Goal: Transaction & Acquisition: Purchase product/service

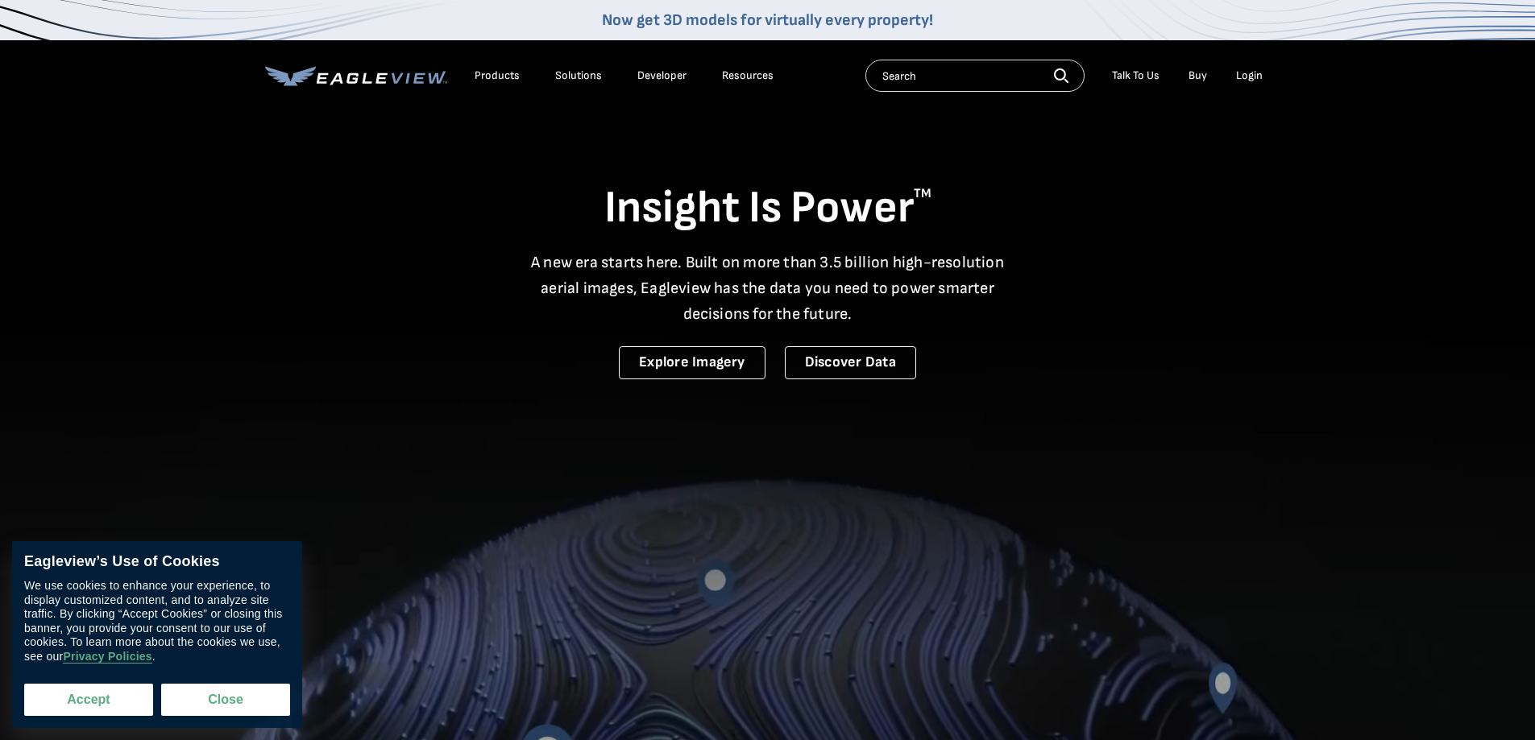
click at [102, 698] on button "Accept" at bounding box center [88, 700] width 129 height 32
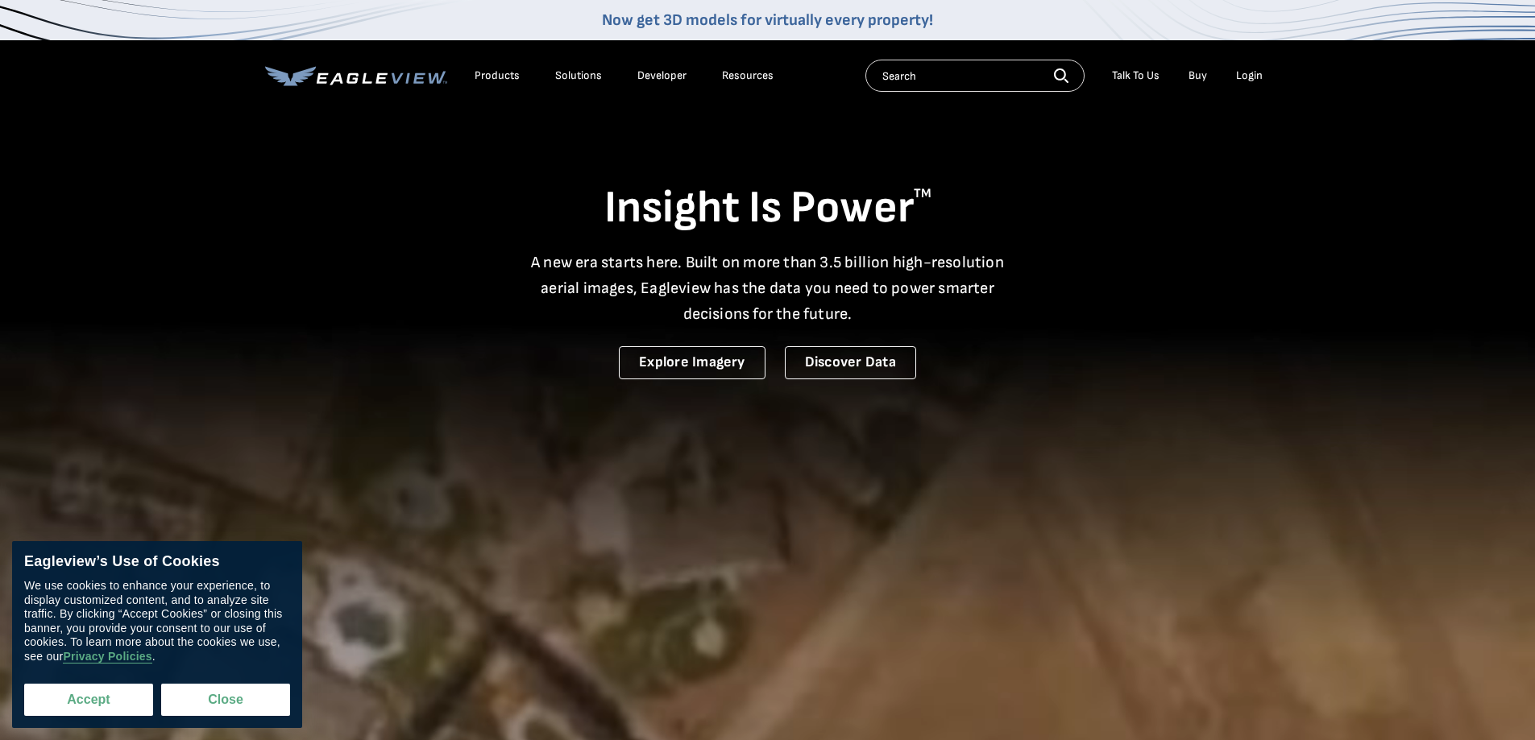
checkbox input "true"
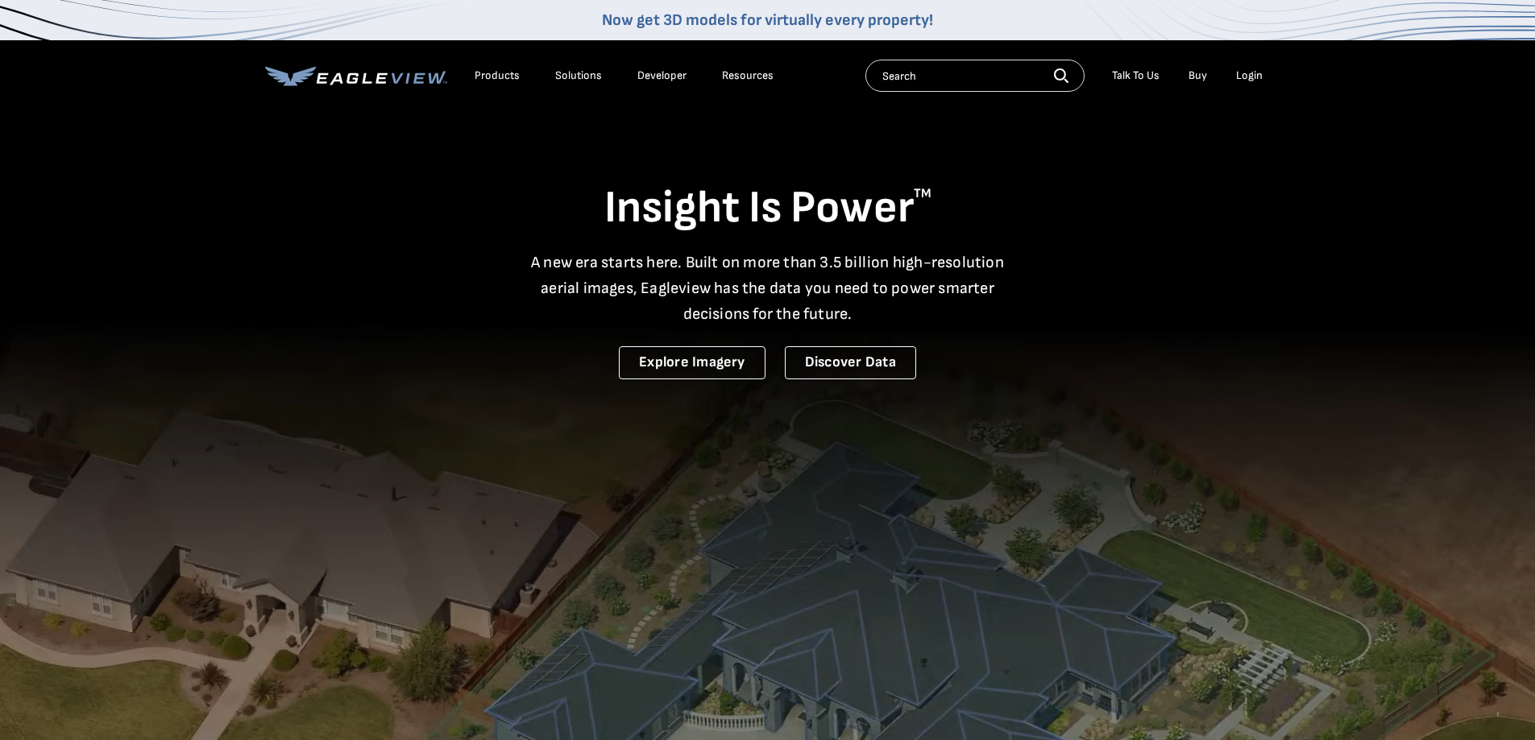
click at [1242, 77] on div "Login" at bounding box center [1249, 75] width 27 height 15
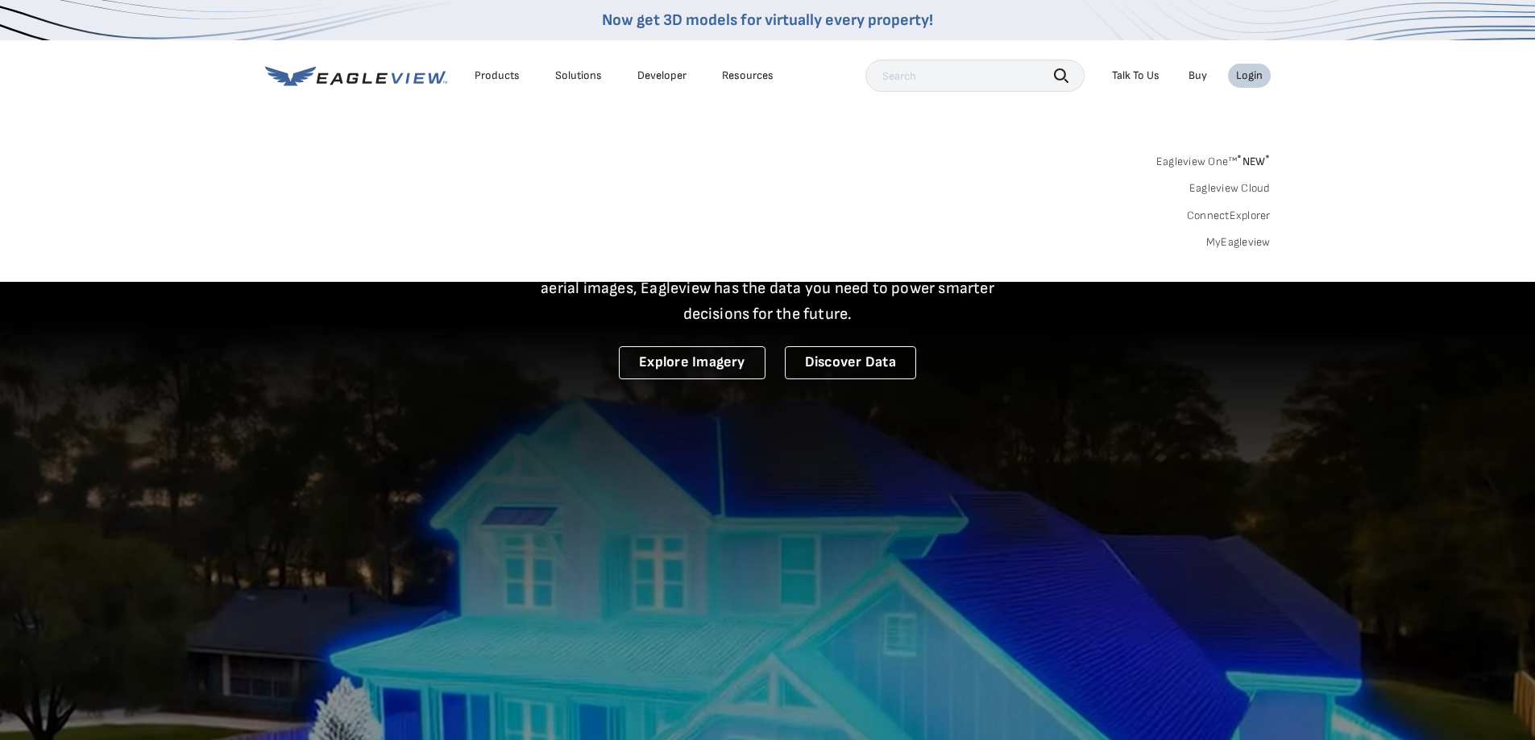
click at [1242, 240] on link "MyEagleview" at bounding box center [1238, 242] width 64 height 15
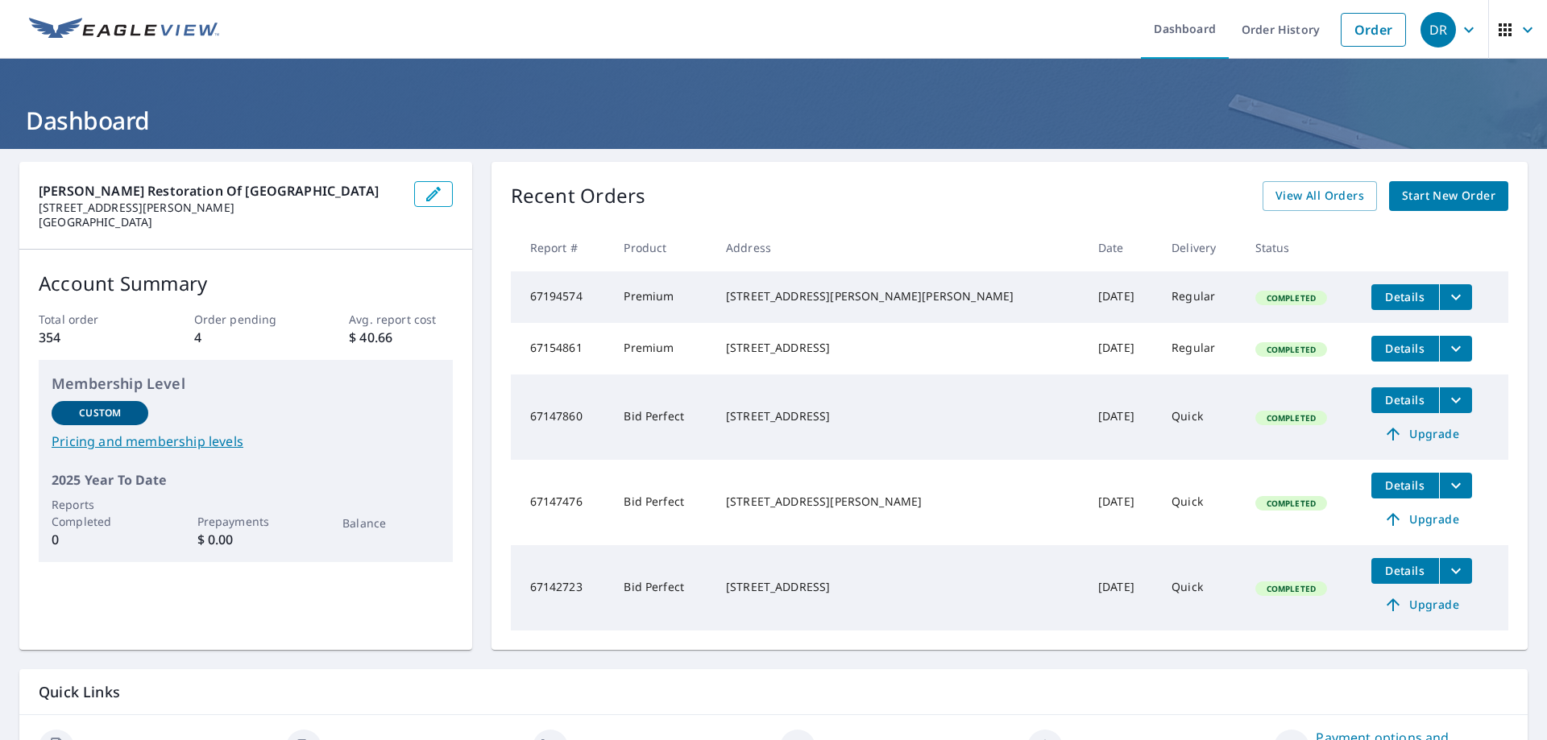
click at [1402, 189] on span "Start New Order" at bounding box center [1448, 196] width 93 height 20
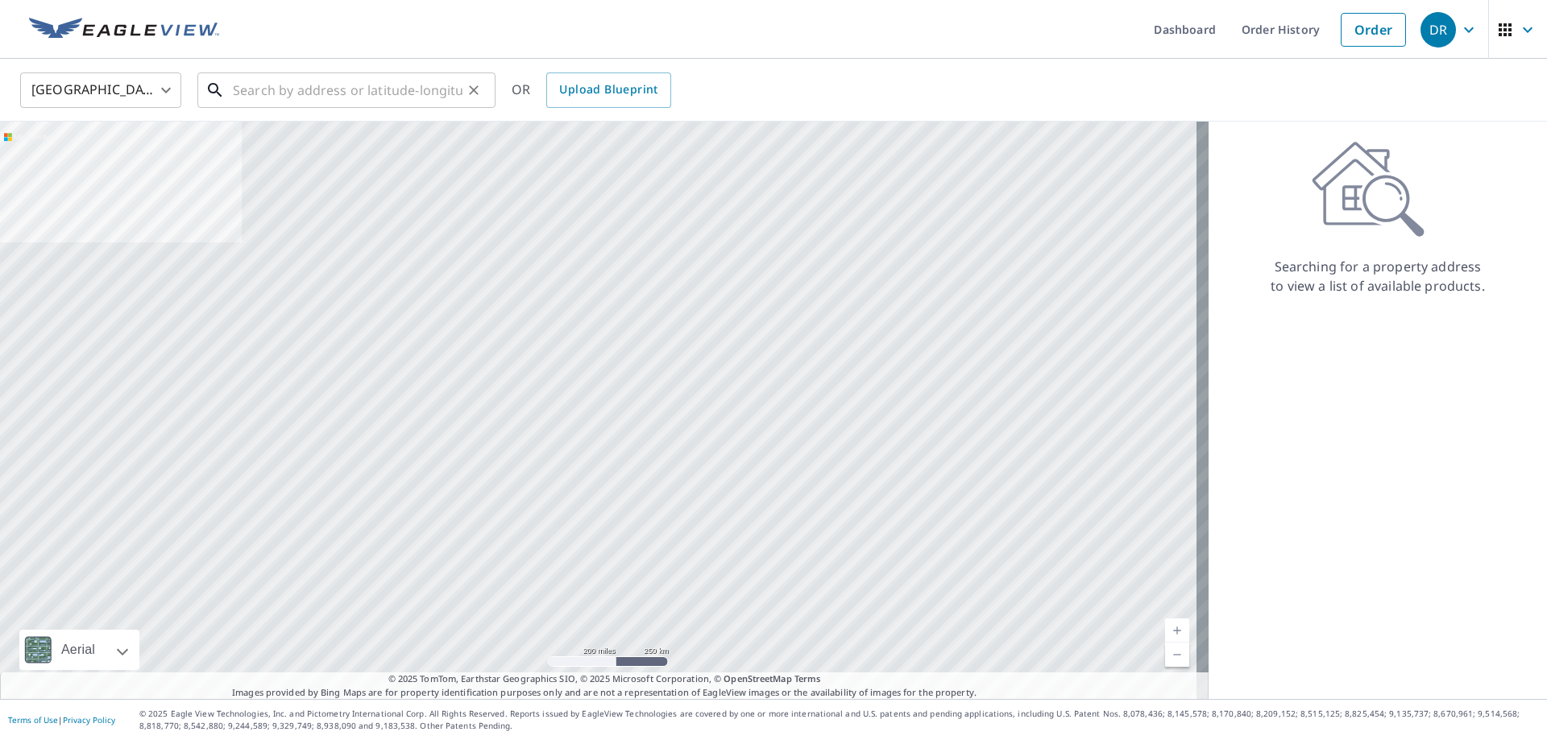
click at [334, 87] on input "text" at bounding box center [348, 90] width 230 height 45
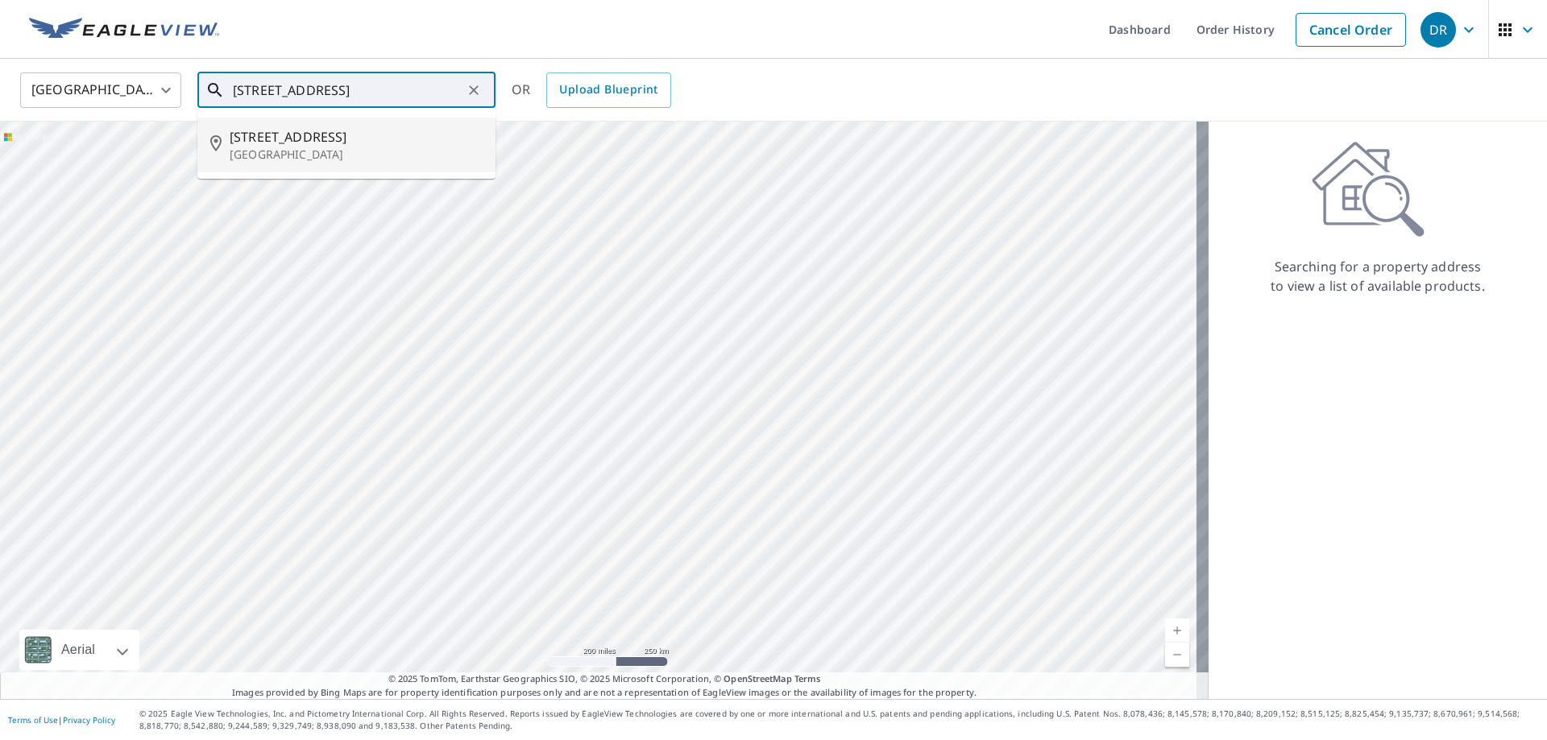
click at [295, 139] on span "2302 Keswick Ln" at bounding box center [356, 136] width 253 height 19
type input "2302 Keswick Ln Rock Hill, SC 29732"
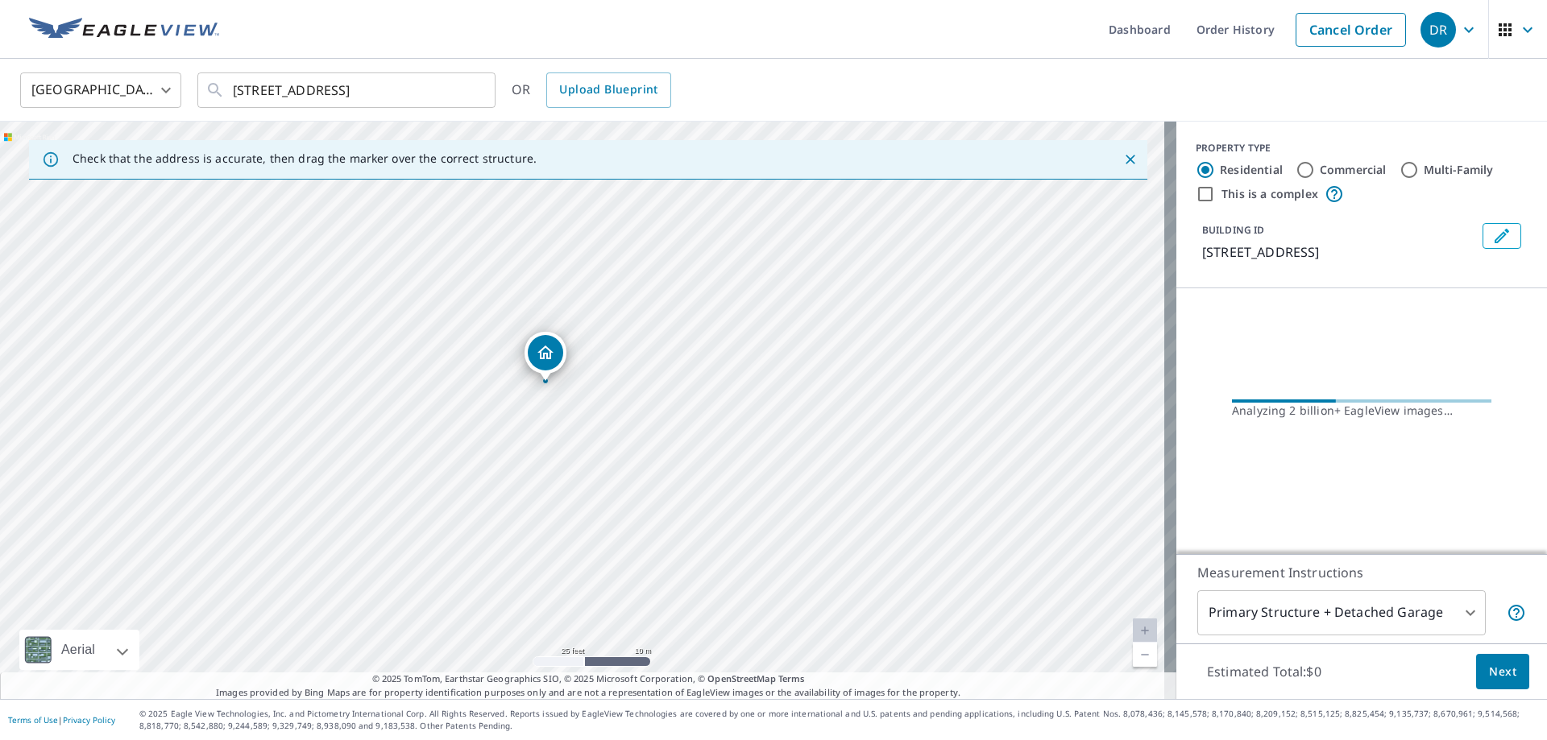
drag, startPoint x: 487, startPoint y: 401, endPoint x: 513, endPoint y: 516, distance: 117.5
click at [513, 516] on div "2302 Keswick Ln Rock Hill, SC 29732" at bounding box center [588, 411] width 1176 height 578
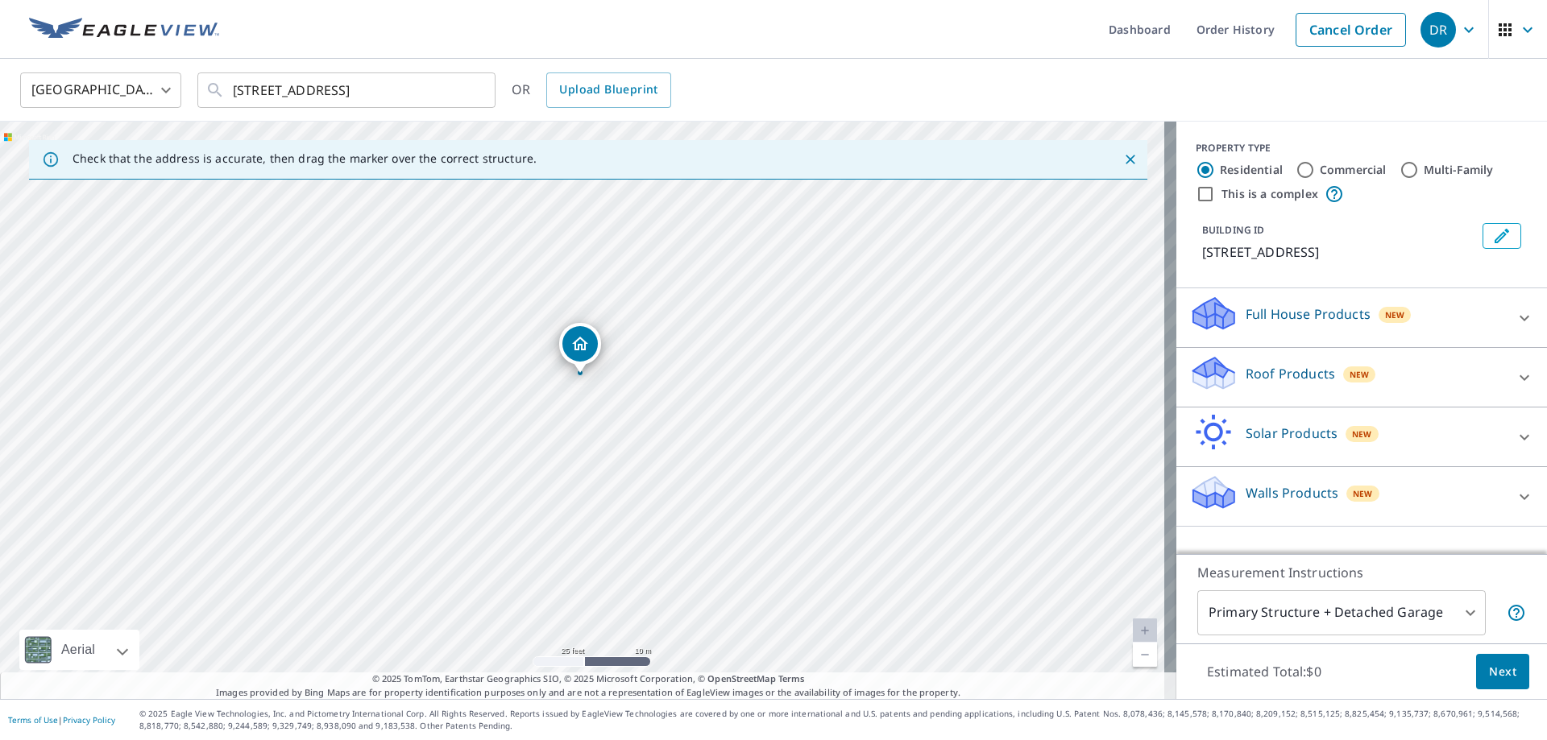
drag, startPoint x: 680, startPoint y: 505, endPoint x: 678, endPoint y: 471, distance: 34.7
click at [678, 471] on div "2302 Keswick Ln Rock Hill, SC 29732" at bounding box center [588, 411] width 1176 height 578
drag, startPoint x: 654, startPoint y: 485, endPoint x: 640, endPoint y: 452, distance: 36.1
click at [640, 452] on div "2302 Keswick Ln Rock Hill, SC 29732" at bounding box center [588, 411] width 1176 height 578
click at [1276, 375] on p "Roof Products" at bounding box center [1290, 373] width 89 height 19
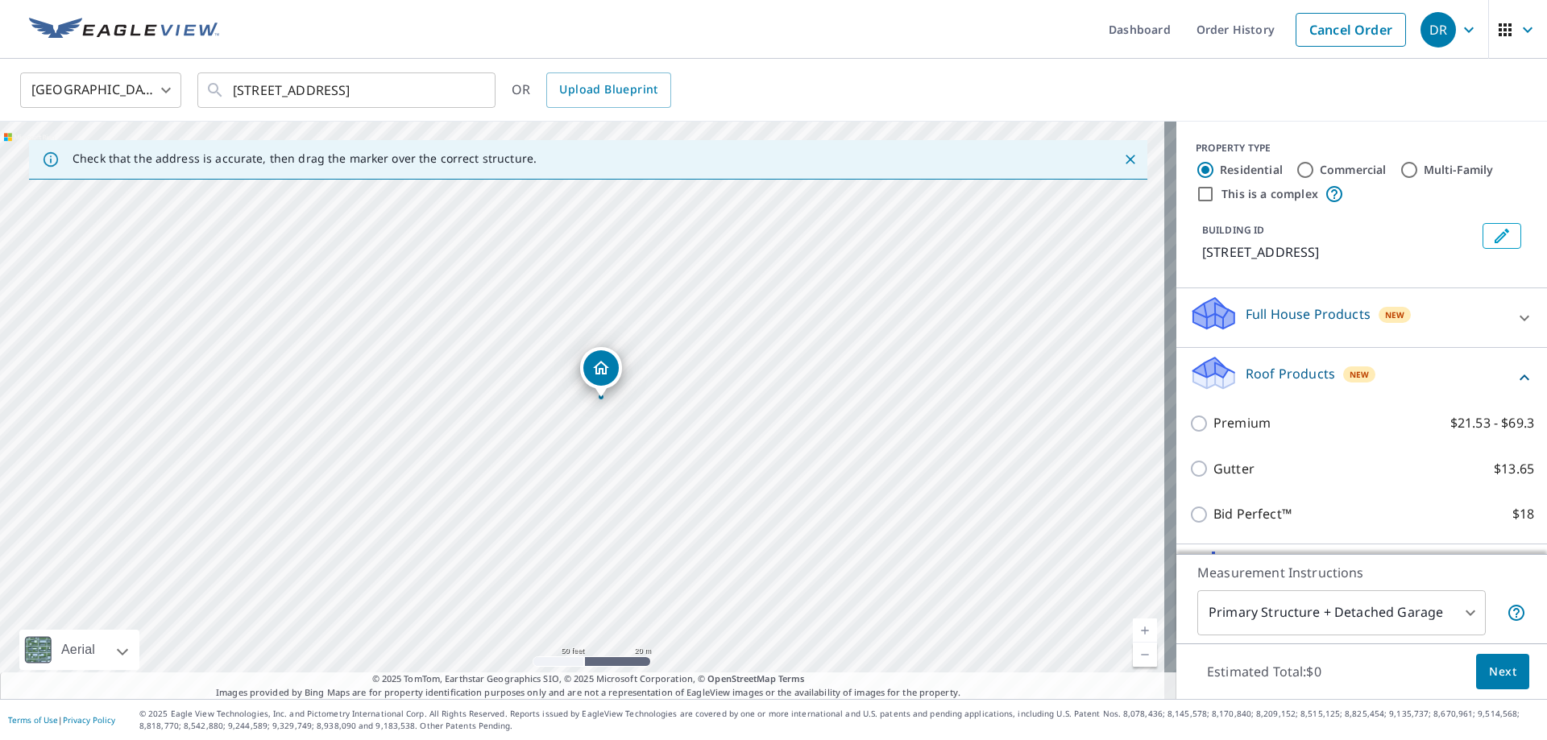
click at [1274, 375] on p "Roof Products" at bounding box center [1290, 373] width 89 height 19
click at [1276, 325] on div "Full House Products New" at bounding box center [1347, 318] width 316 height 46
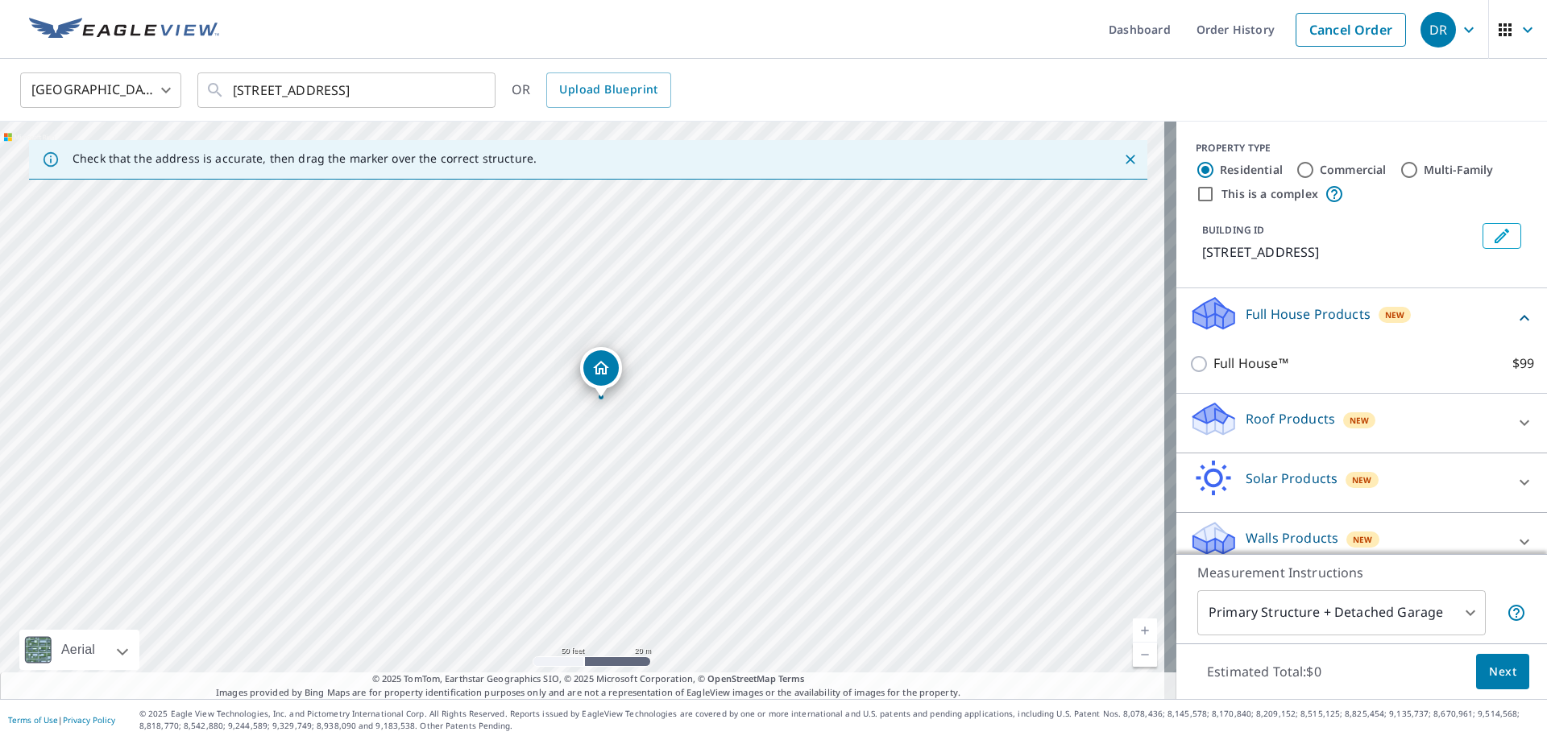
click at [1276, 322] on p "Full House Products" at bounding box center [1308, 314] width 125 height 19
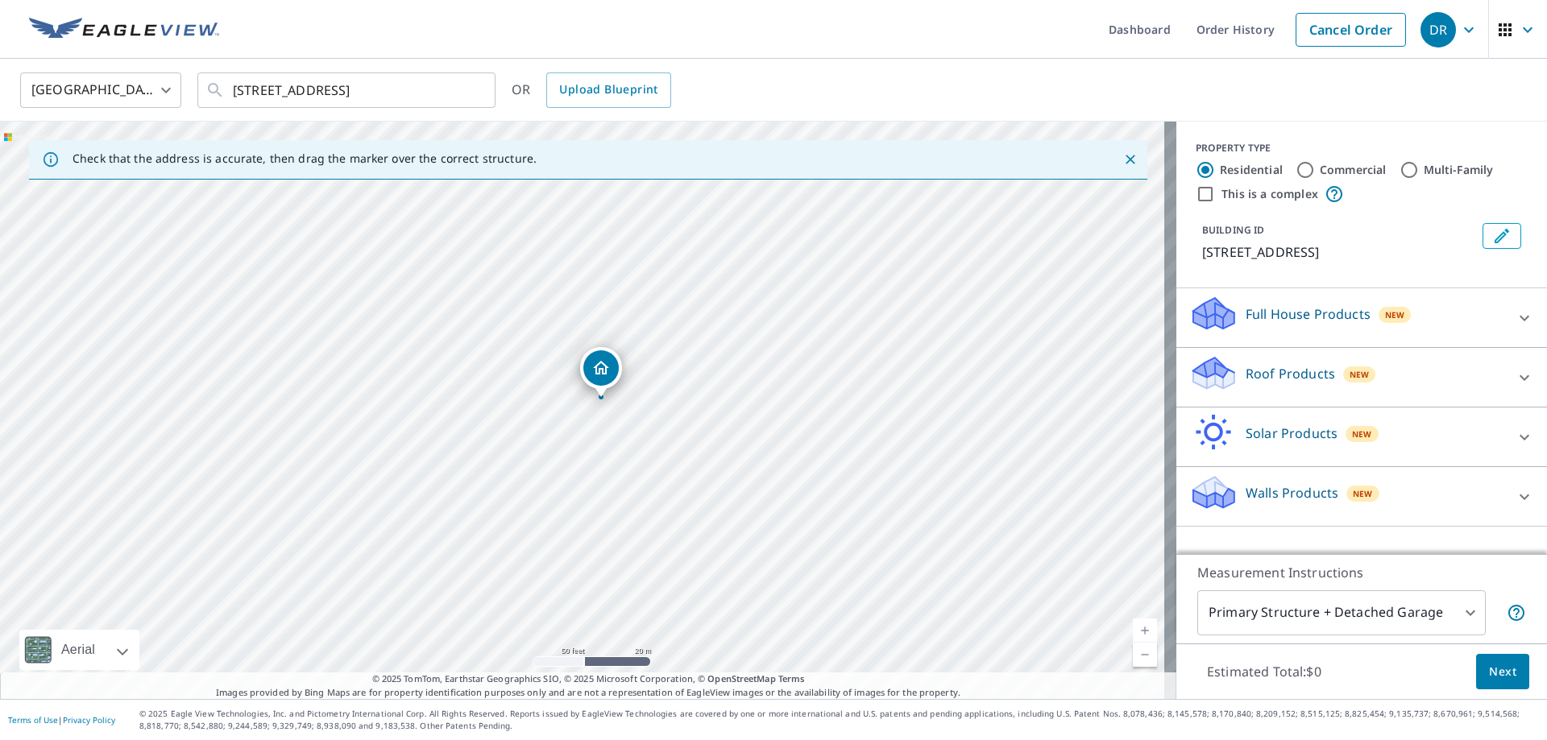
click at [1265, 380] on p "Roof Products" at bounding box center [1290, 373] width 89 height 19
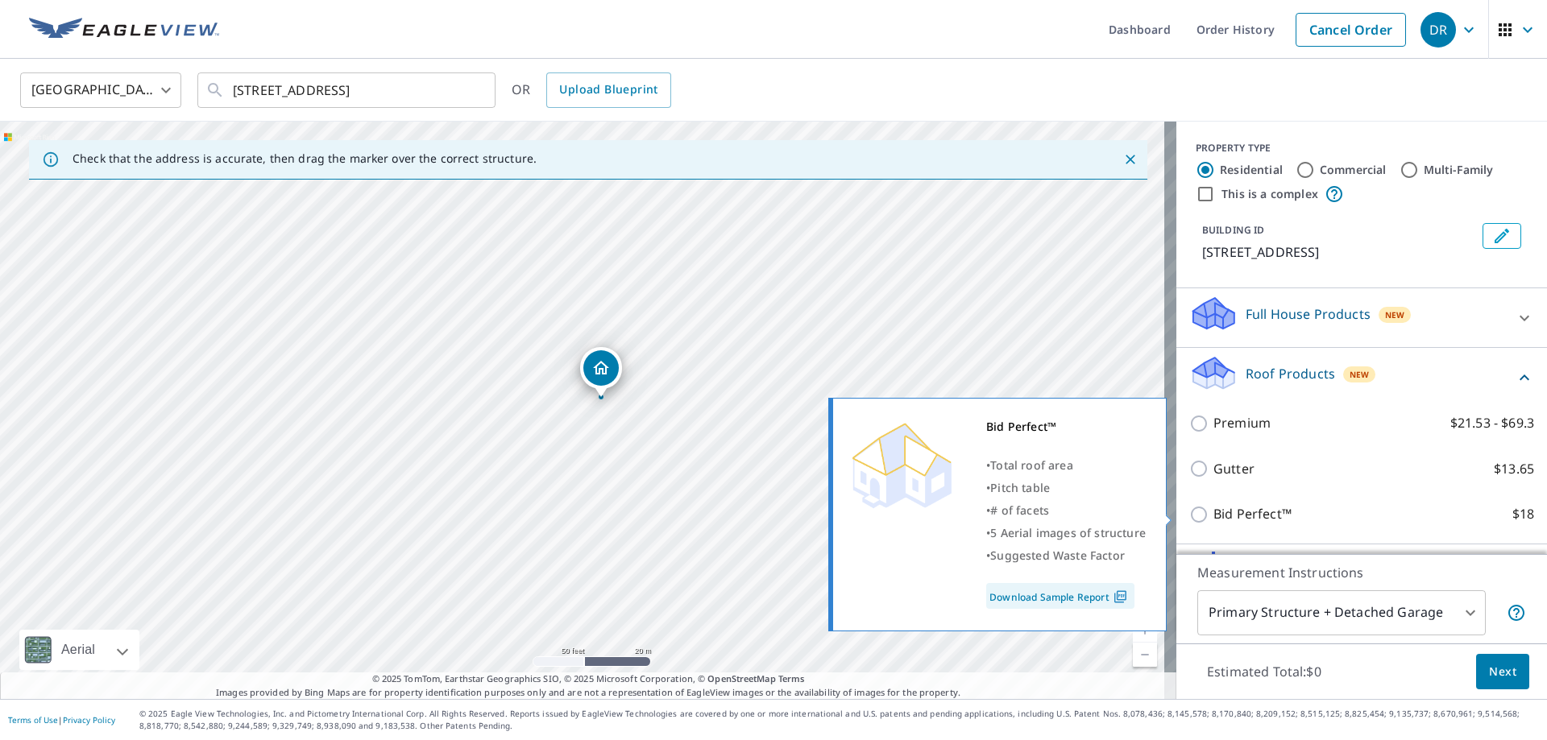
click at [1189, 516] on input "Bid Perfect™ $18" at bounding box center [1201, 514] width 24 height 19
checkbox input "true"
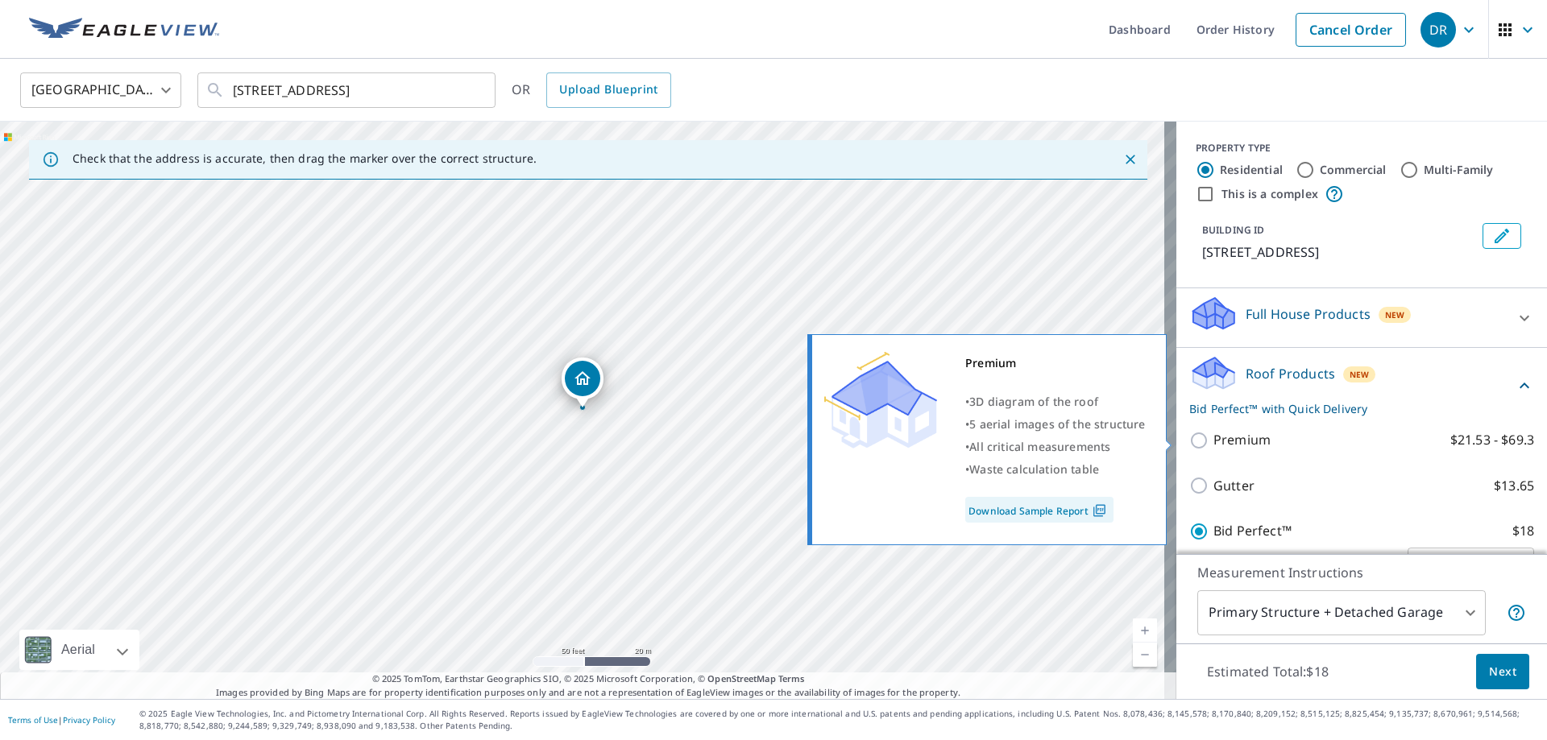
click at [1189, 439] on input "Premium $21.53 - $69.3" at bounding box center [1201, 440] width 24 height 19
checkbox input "true"
checkbox input "false"
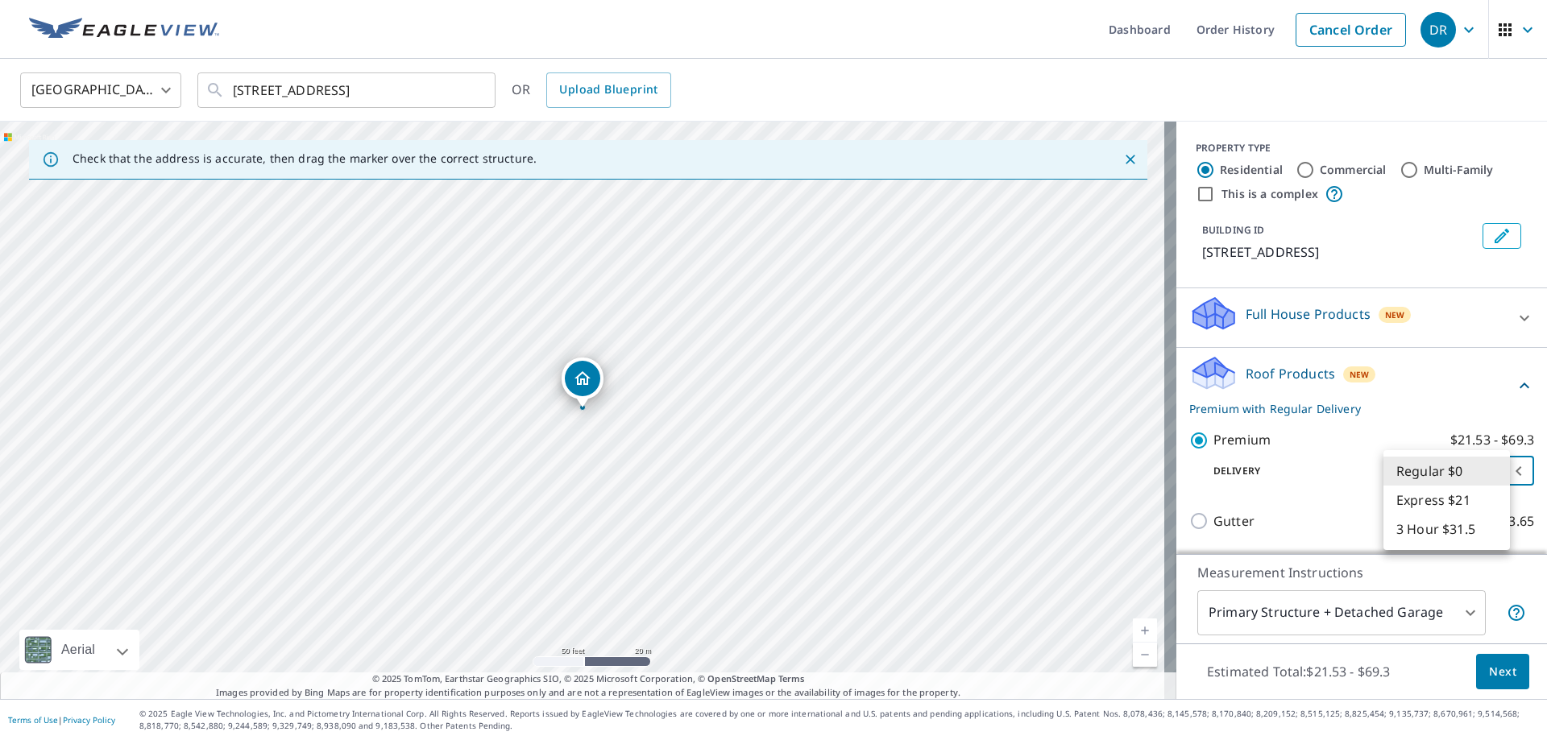
click at [1446, 475] on body "DR DR Dashboard Order History Cancel Order DR United States US ​ 2302 Keswick L…" at bounding box center [773, 370] width 1547 height 740
click at [1326, 485] on div at bounding box center [773, 370] width 1547 height 740
click at [1419, 473] on body "DR DR Dashboard Order History Cancel Order DR United States US ​ 2302 Keswick L…" at bounding box center [773, 370] width 1547 height 740
click at [1314, 487] on div at bounding box center [773, 370] width 1547 height 740
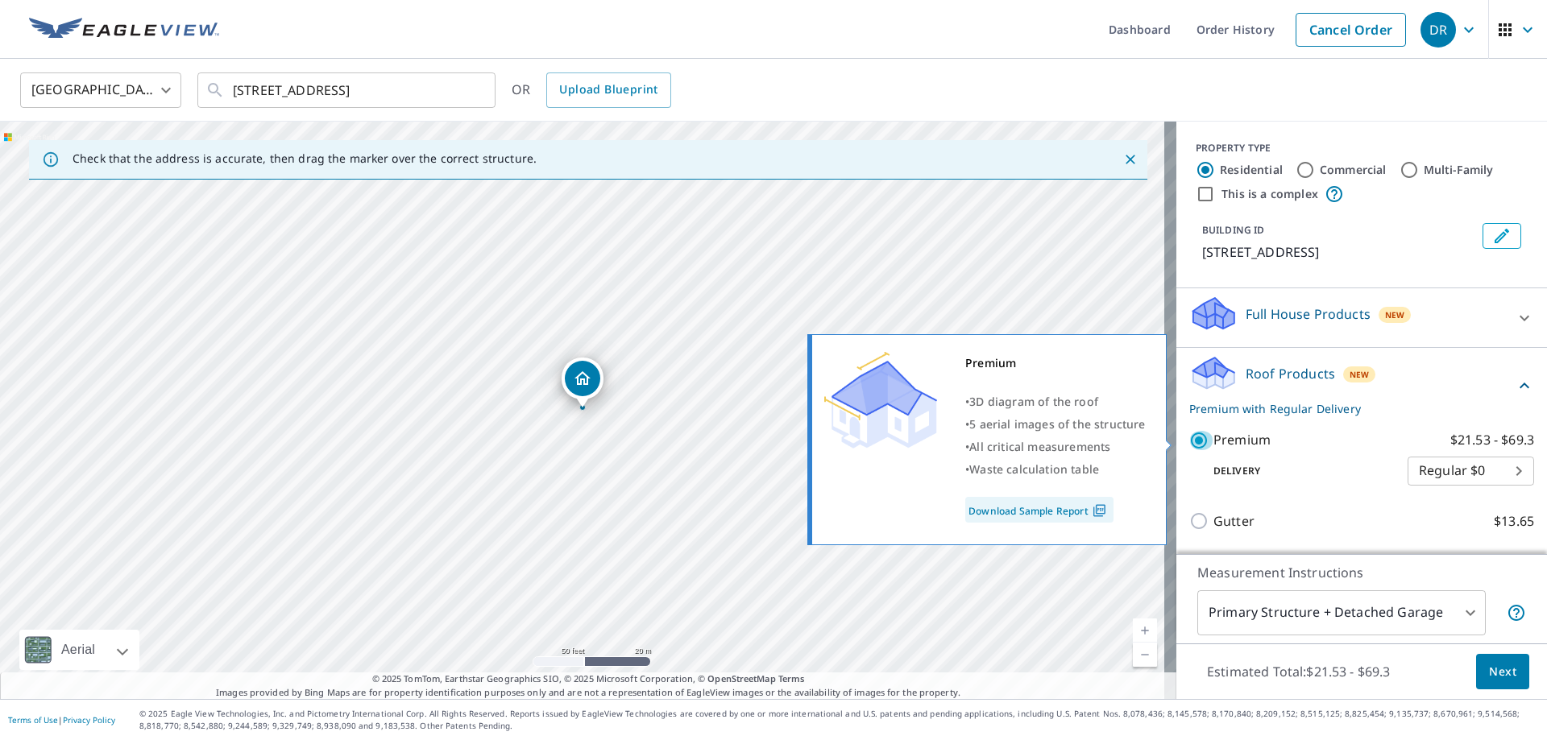
click at [1189, 442] on input "Premium $21.53 - $69.3" at bounding box center [1201, 440] width 24 height 19
checkbox input "false"
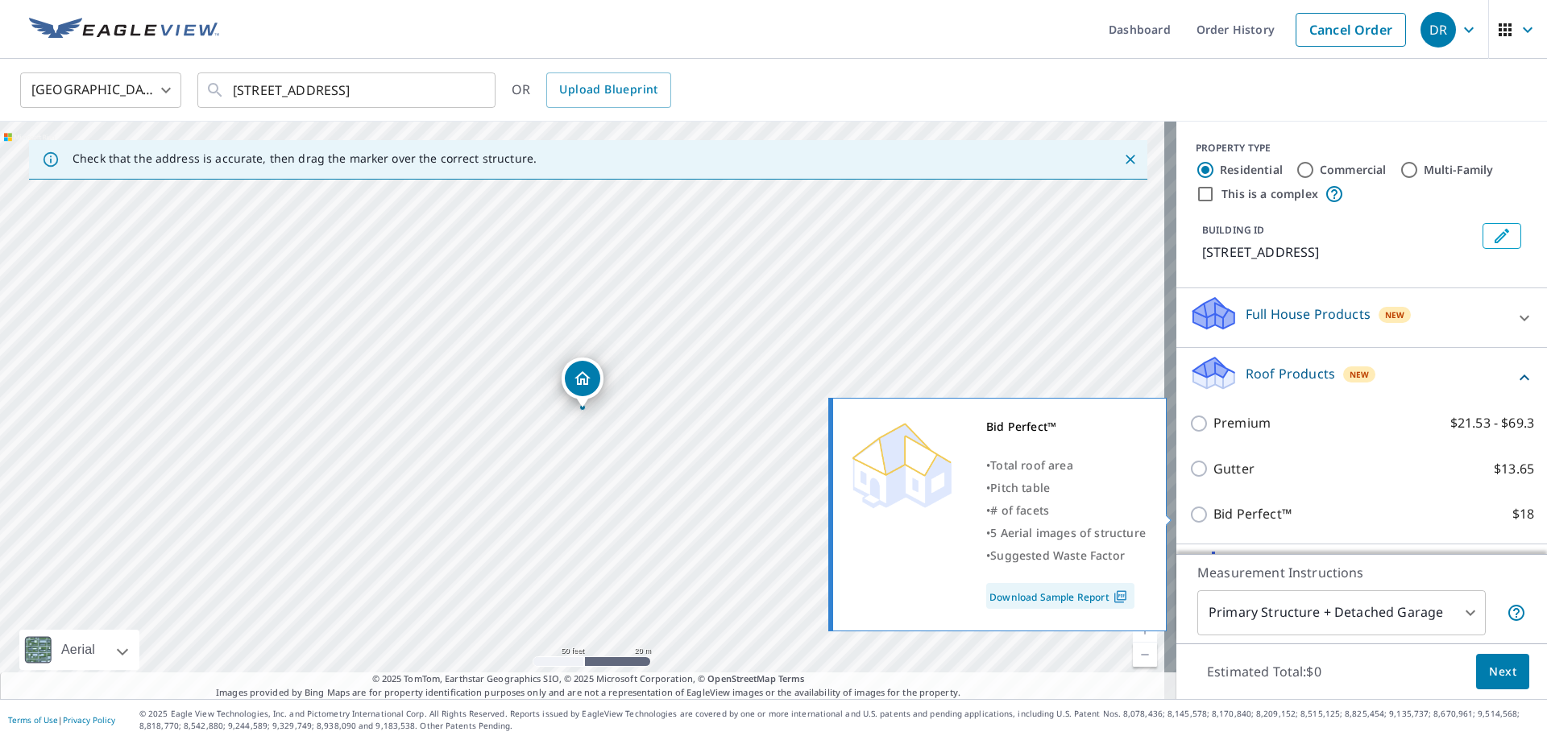
click at [1192, 516] on input "Bid Perfect™ $18" at bounding box center [1201, 514] width 24 height 19
checkbox input "true"
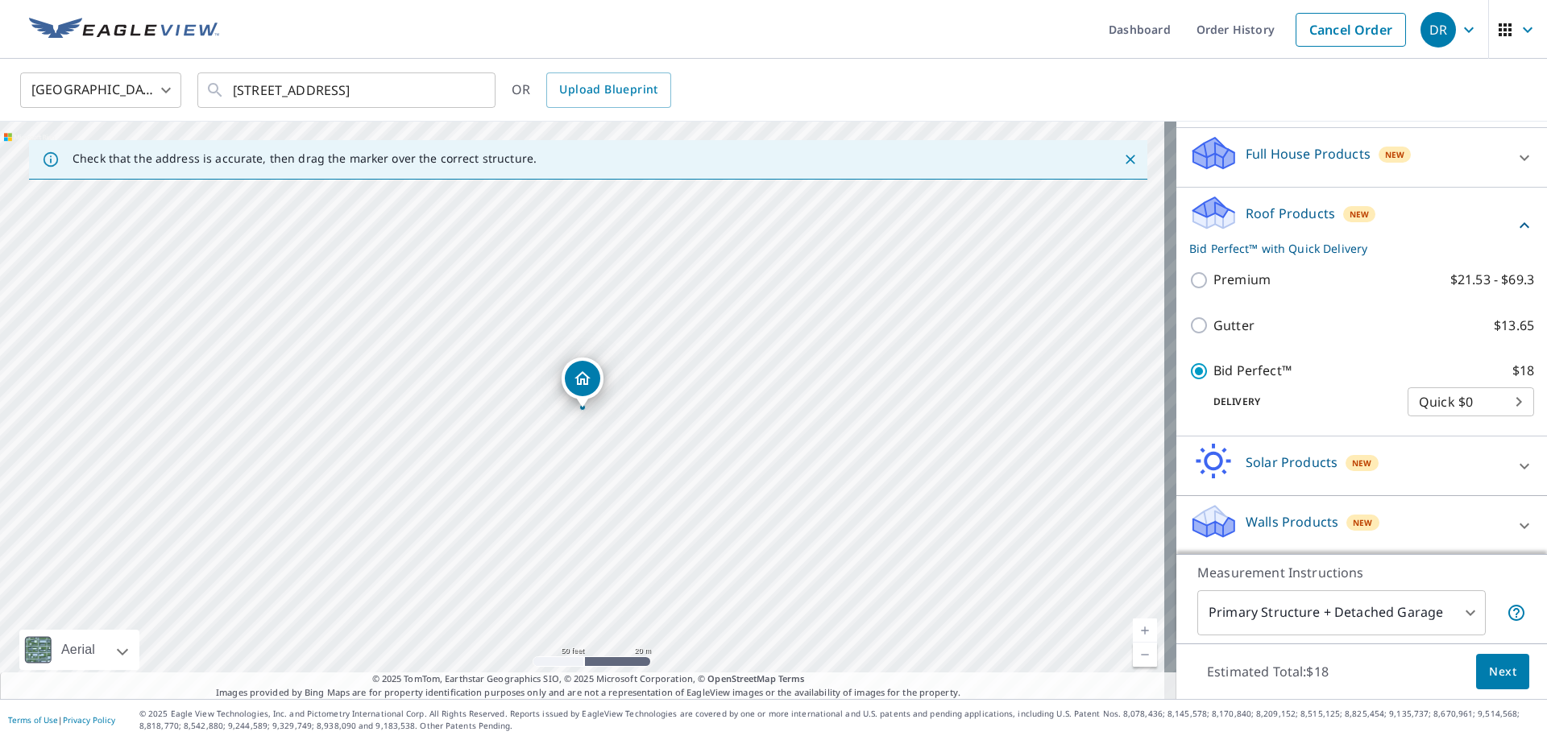
scroll to position [161, 0]
click at [1491, 674] on span "Next" at bounding box center [1502, 672] width 27 height 20
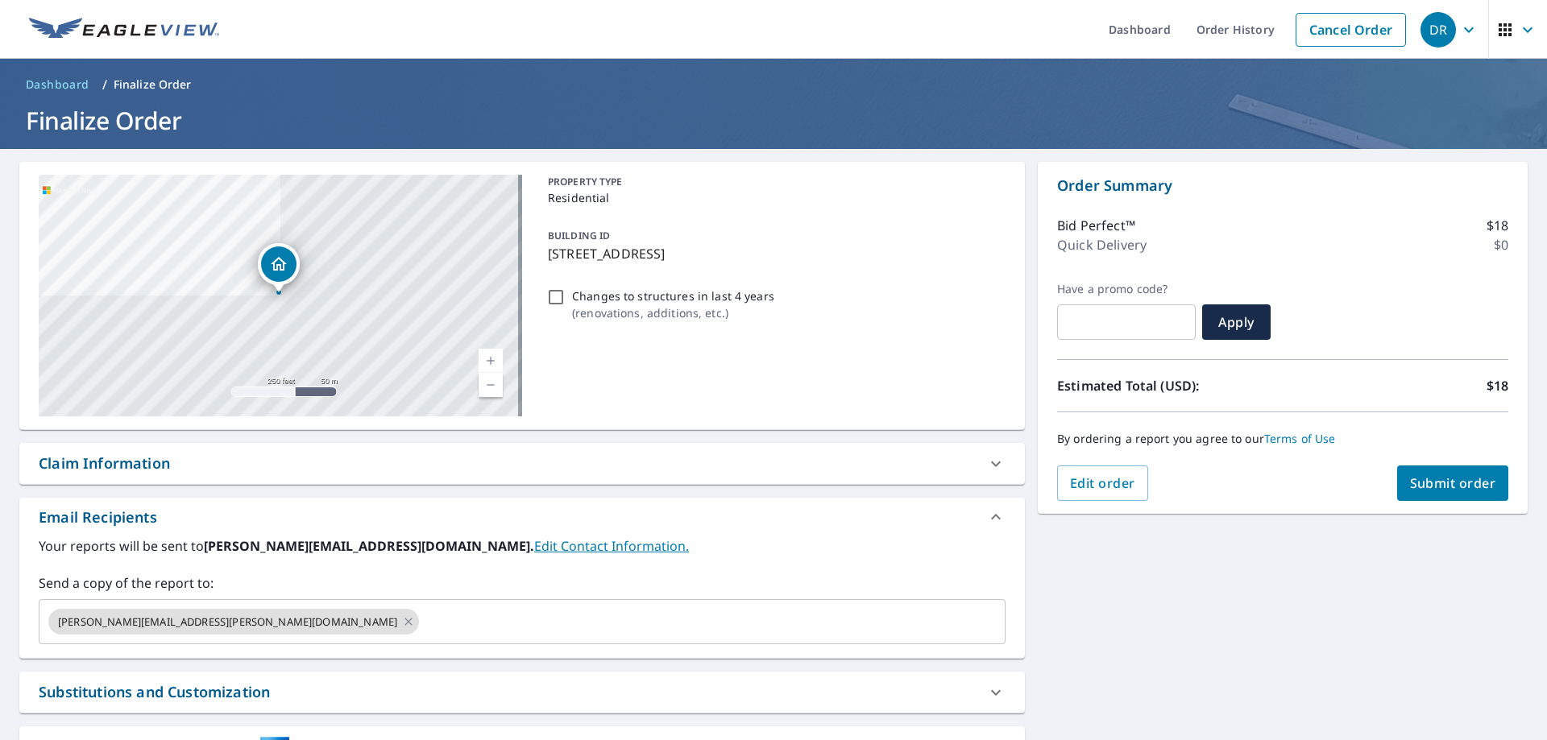
scroll to position [132, 0]
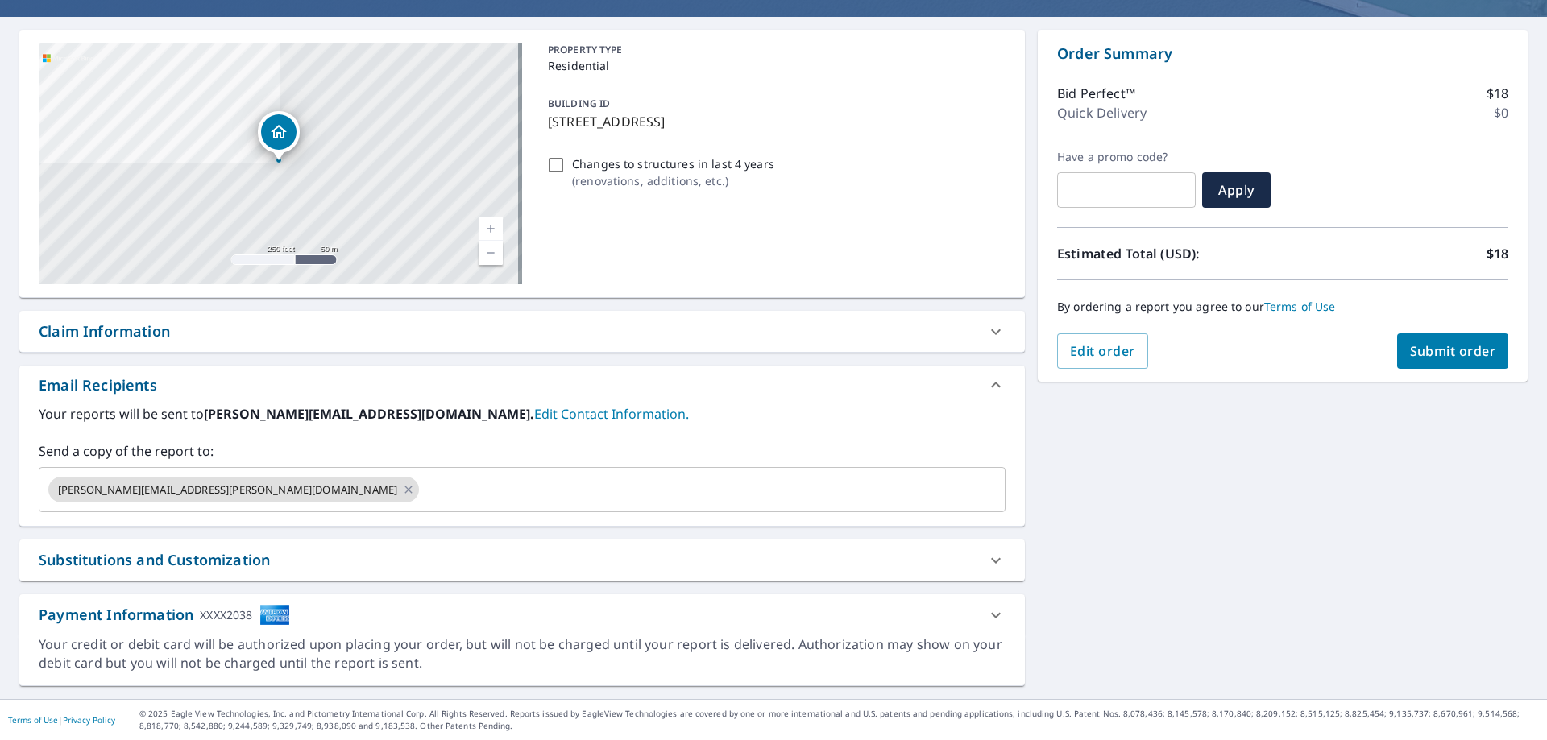
click at [342, 559] on div "Substitutions and Customization" at bounding box center [508, 561] width 938 height 22
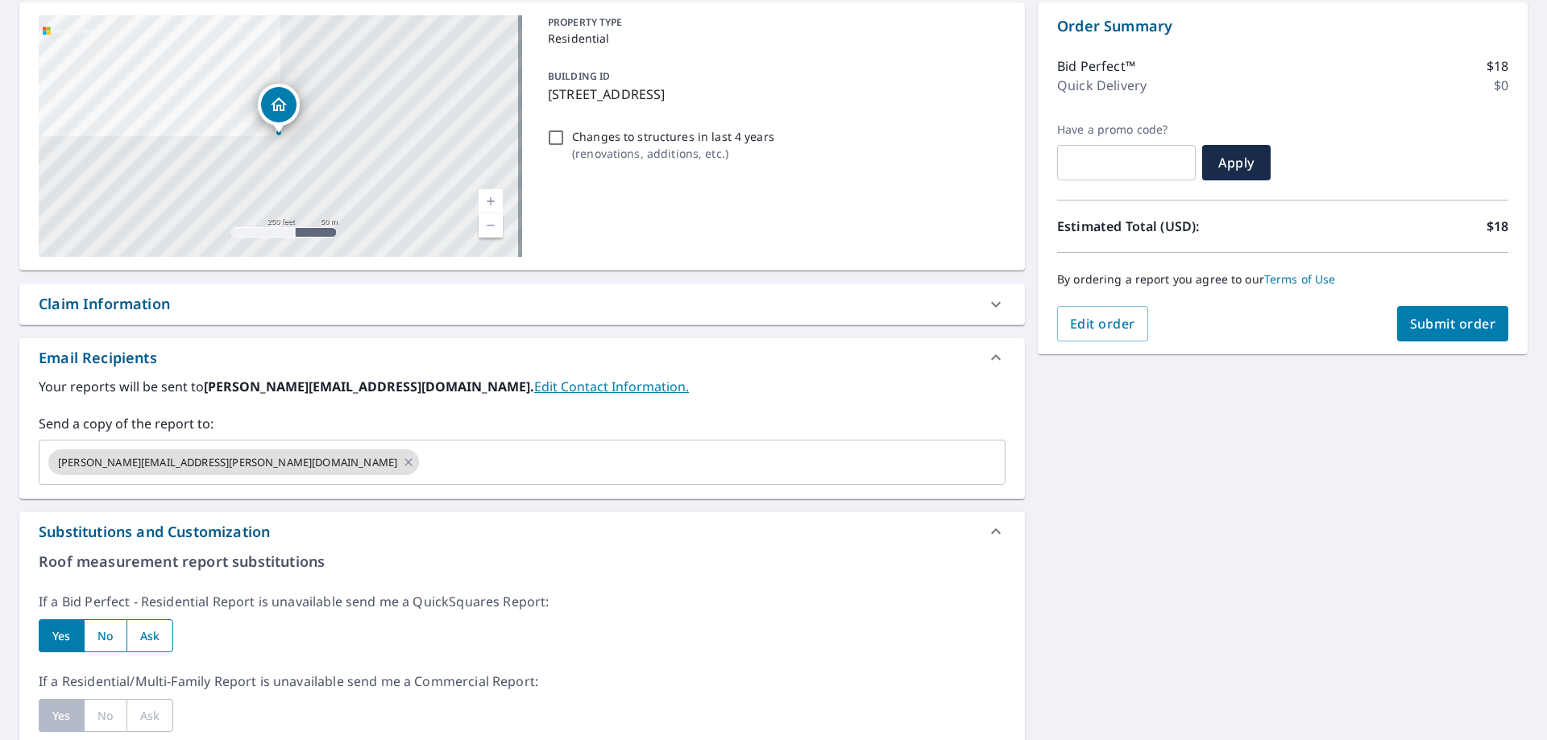
scroll to position [0, 0]
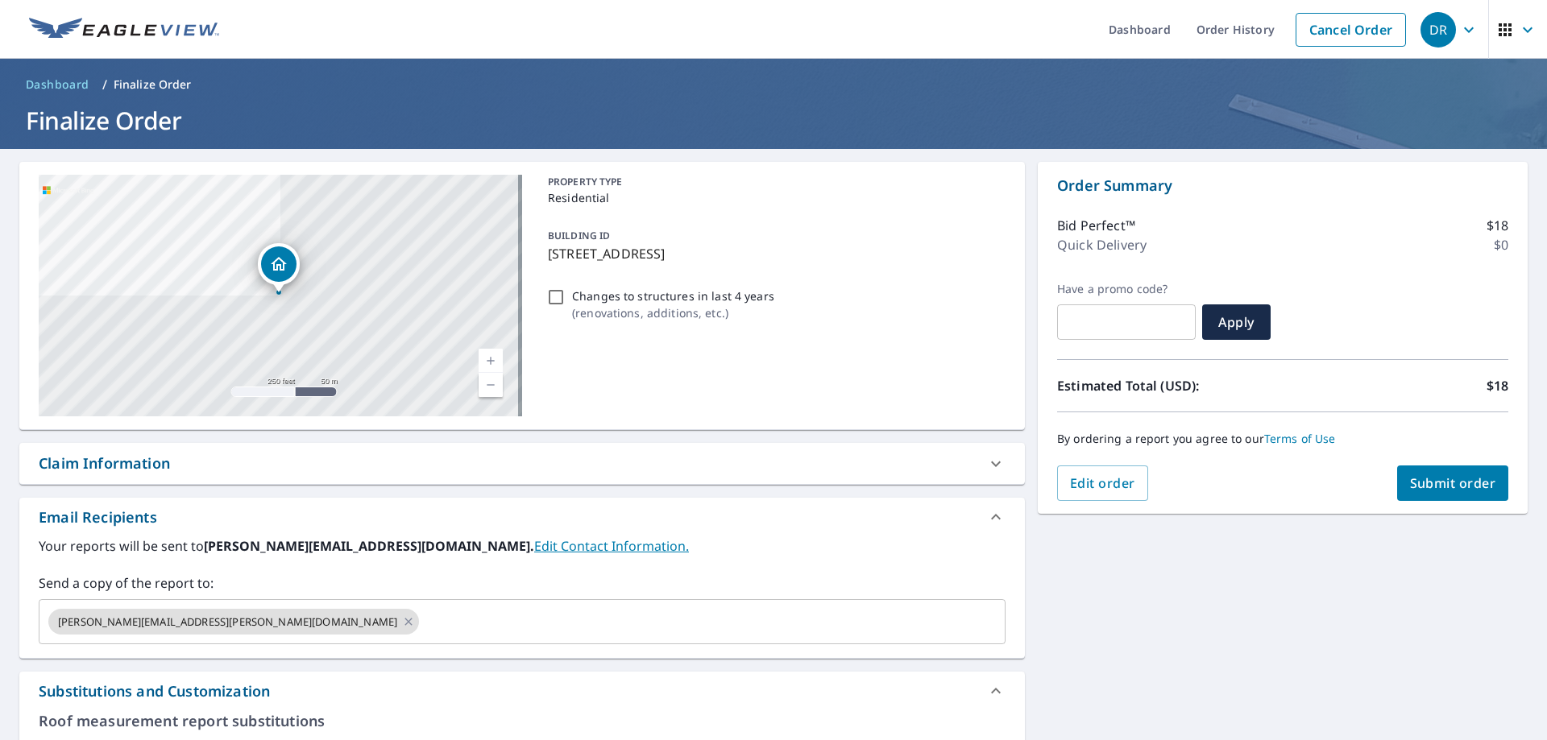
click at [1093, 321] on input "text" at bounding box center [1126, 322] width 139 height 45
click at [976, 35] on ul "Dashboard Order History Cancel Order" at bounding box center [821, 29] width 1185 height 59
